Goal: Information Seeking & Learning: Learn about a topic

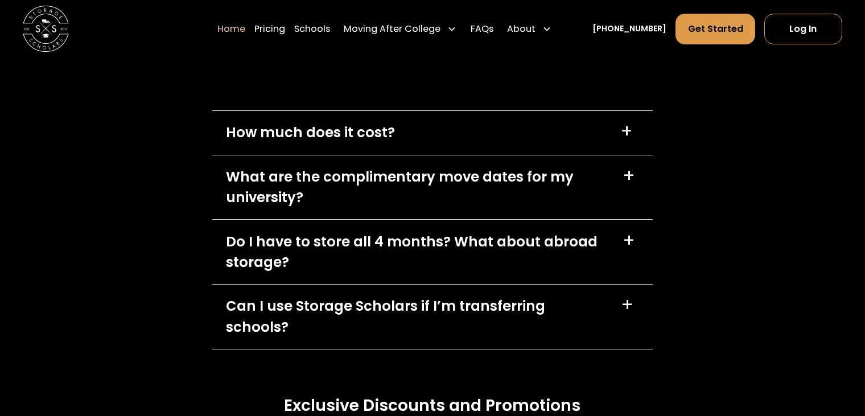
scroll to position [3319, 0]
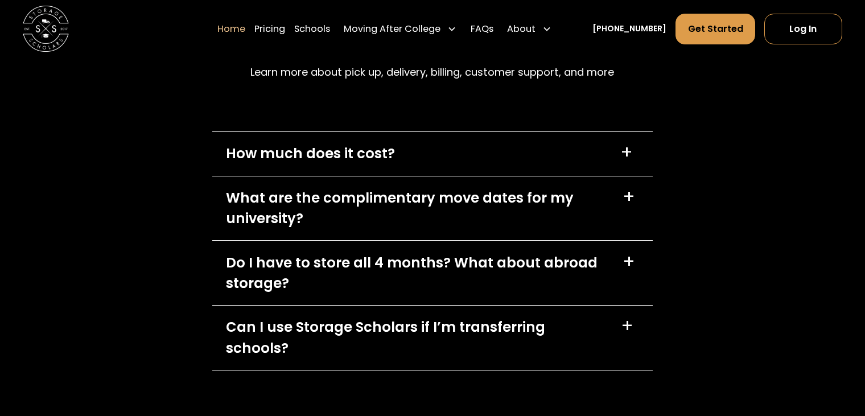
click at [577, 161] on div "How much does it cost? +" at bounding box center [432, 154] width 440 height 44
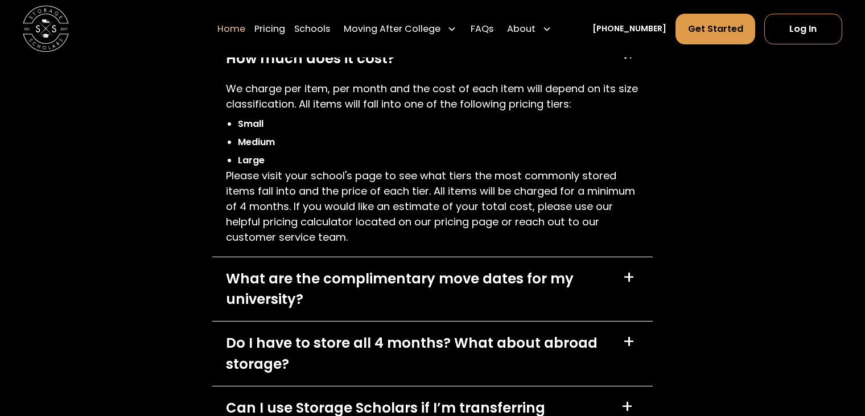
scroll to position [3508, 0]
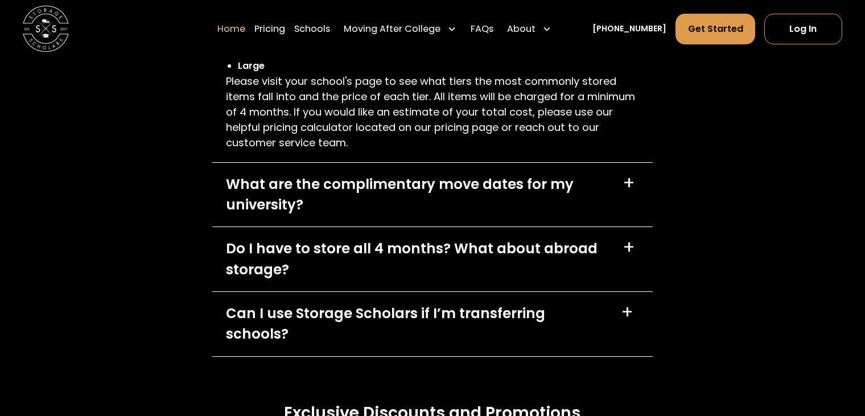
click at [582, 191] on div "What are the complimentary move dates for my university?" at bounding box center [417, 195] width 382 height 42
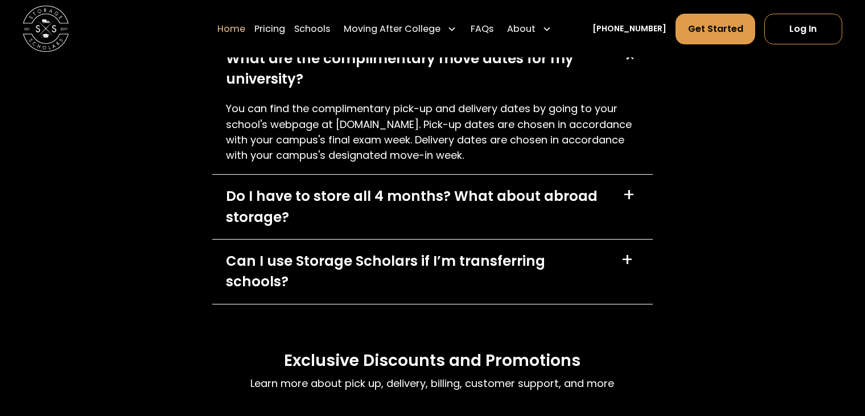
scroll to position [3698, 0]
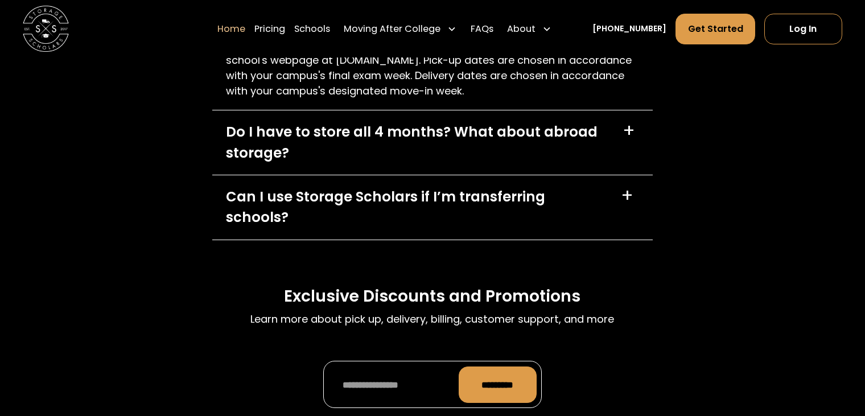
click at [488, 156] on div "Do I have to store all 4 months? What about abroad storage?" at bounding box center [417, 143] width 383 height 42
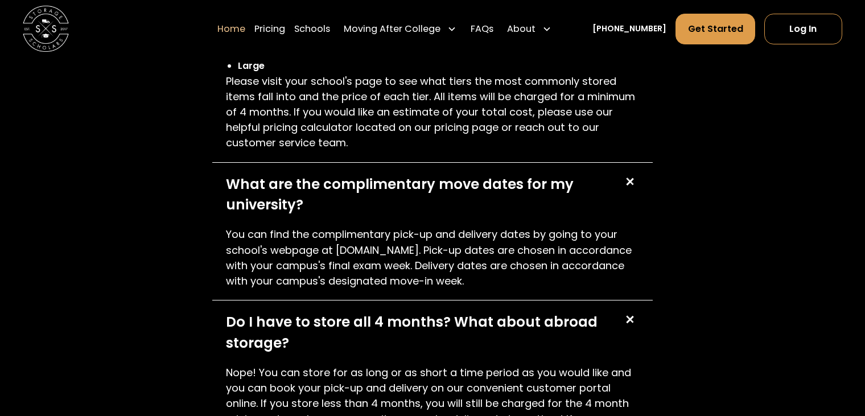
scroll to position [3129, 0]
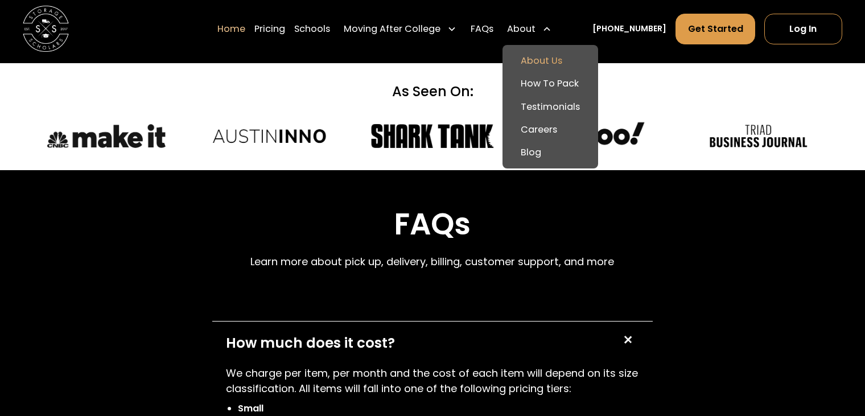
click at [542, 51] on link "About Us" at bounding box center [550, 60] width 86 height 23
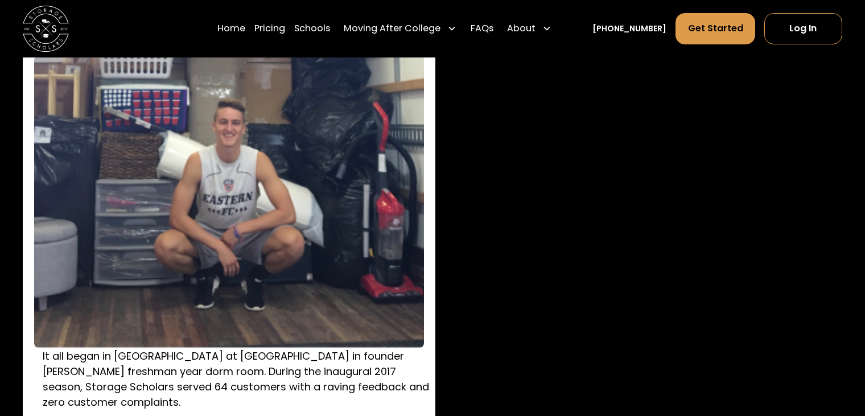
scroll to position [1707, 0]
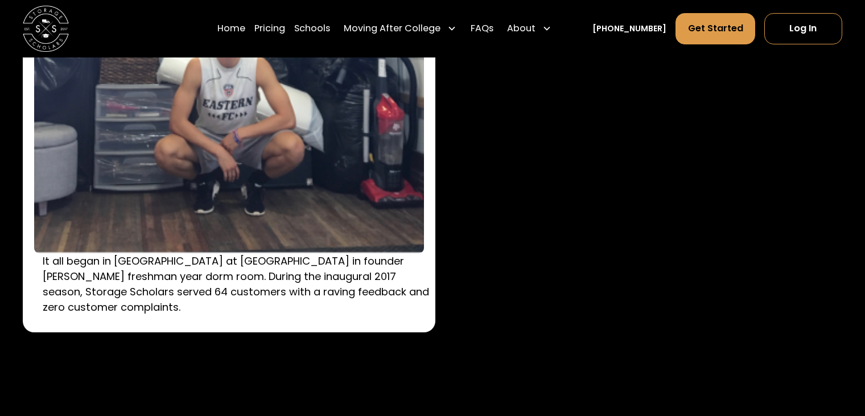
click at [341, 278] on p "It all began in [GEOGRAPHIC_DATA] at [GEOGRAPHIC_DATA] in founder [PERSON_NAME]…" at bounding box center [238, 284] width 390 height 62
click at [583, 332] on div "It all began in [GEOGRAPHIC_DATA] at [GEOGRAPHIC_DATA] in founder [PERSON_NAME]…" at bounding box center [432, 140] width 819 height 383
click at [332, 298] on p "It all began in [GEOGRAPHIC_DATA] at [GEOGRAPHIC_DATA] in founder [PERSON_NAME]…" at bounding box center [238, 284] width 390 height 62
click at [332, 298] on p "It all began in South Residence Hall at Wake Forest University in founder Sam C…" at bounding box center [238, 284] width 390 height 62
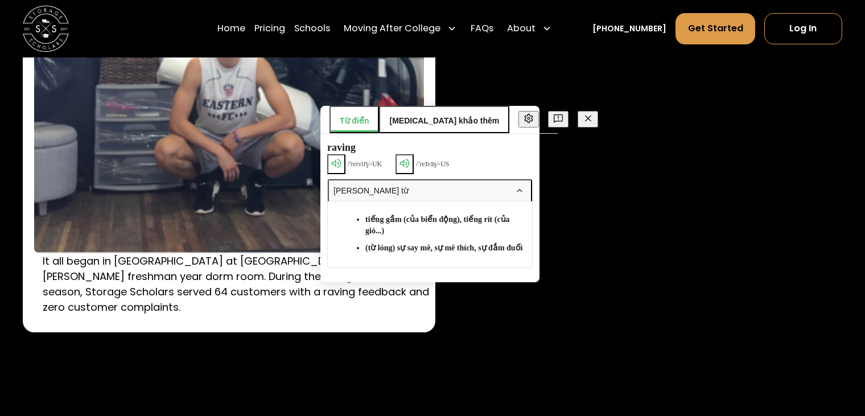
click at [290, 319] on div "It all began in South Residence Hall at Wake Forest University in founder Sam C…" at bounding box center [229, 140] width 412 height 383
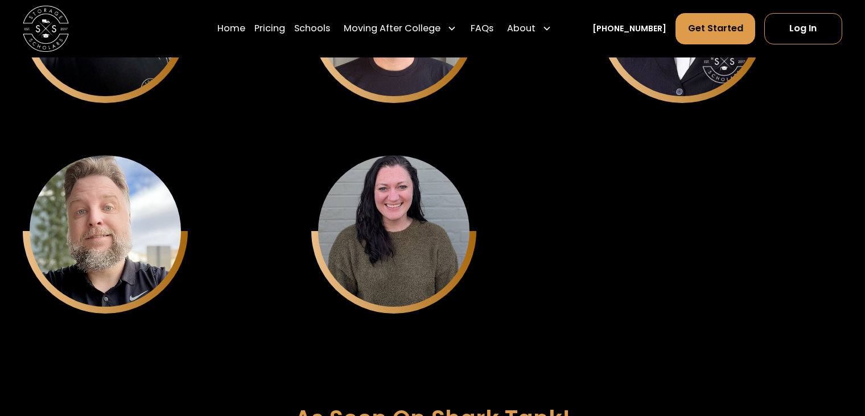
scroll to position [4172, 0]
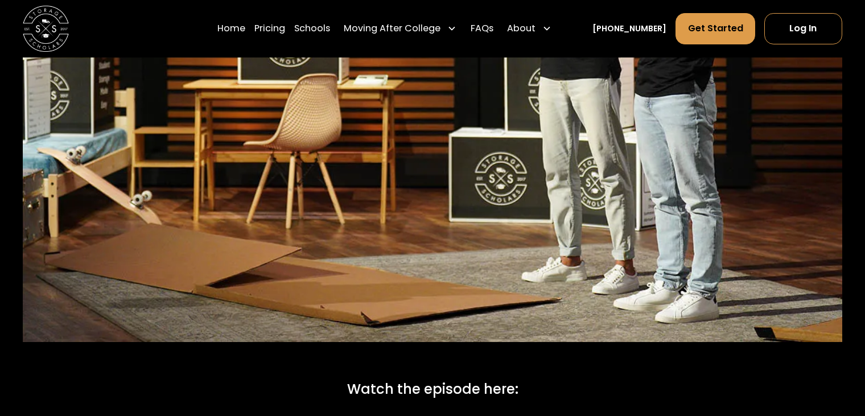
scroll to position [4457, 0]
